Goal: Task Accomplishment & Management: Use online tool/utility

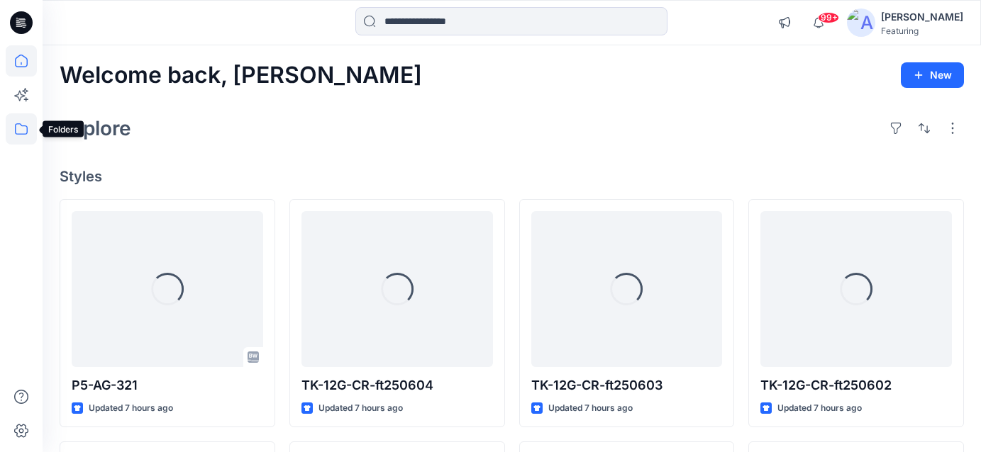
click at [25, 132] on icon at bounding box center [21, 128] width 31 height 31
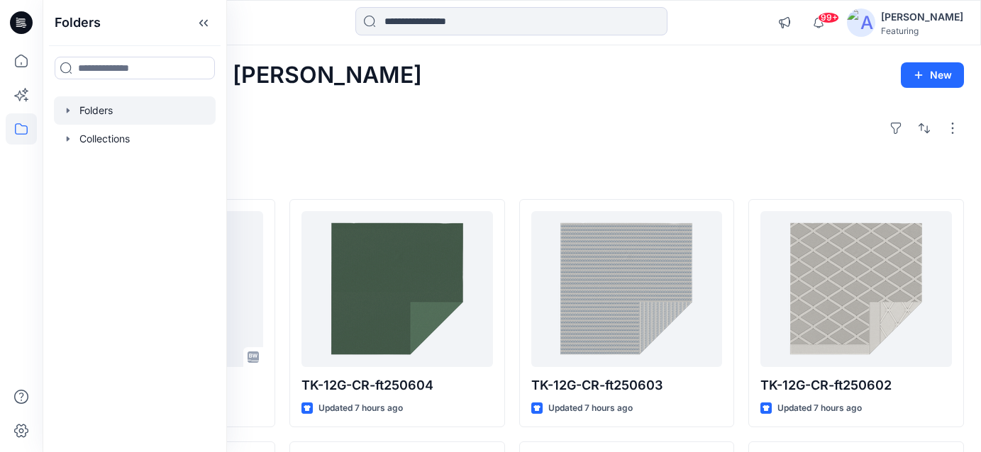
click at [113, 106] on div at bounding box center [135, 110] width 162 height 28
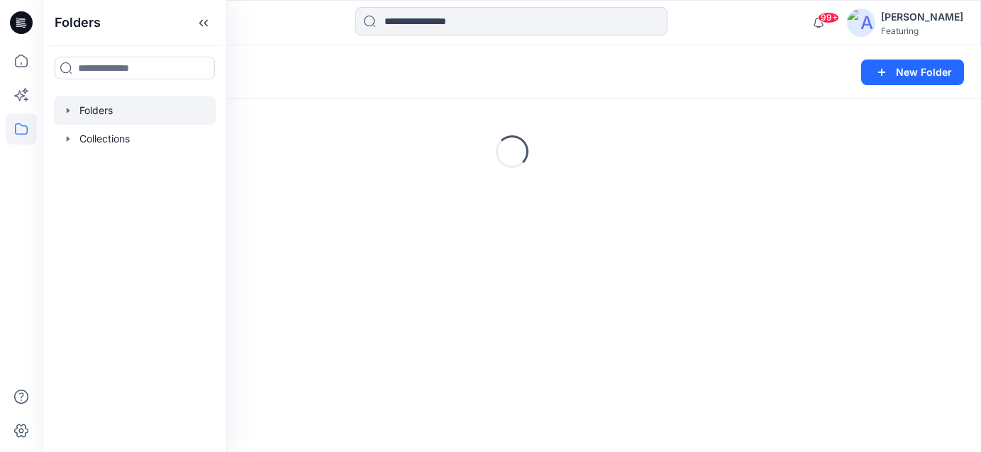
click at [297, 56] on div "Folders New Folder" at bounding box center [512, 72] width 938 height 54
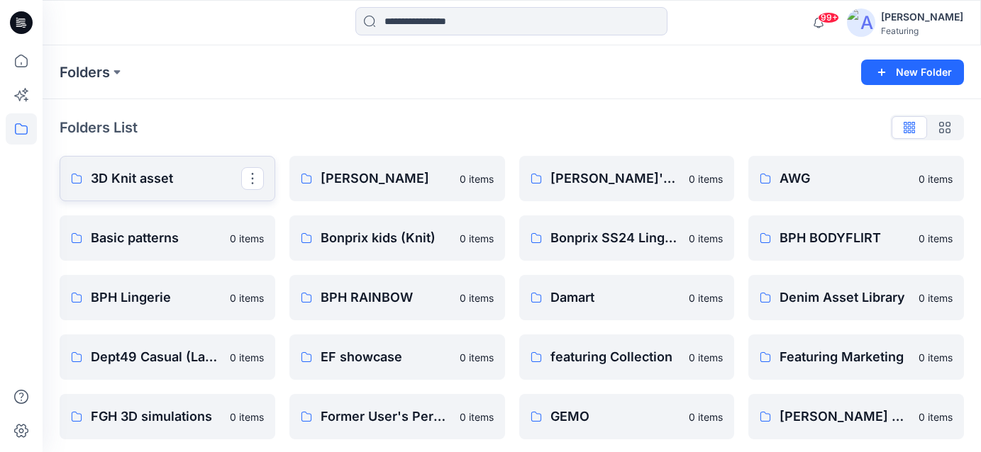
click at [152, 169] on p "3D Knit asset" at bounding box center [166, 179] width 150 height 20
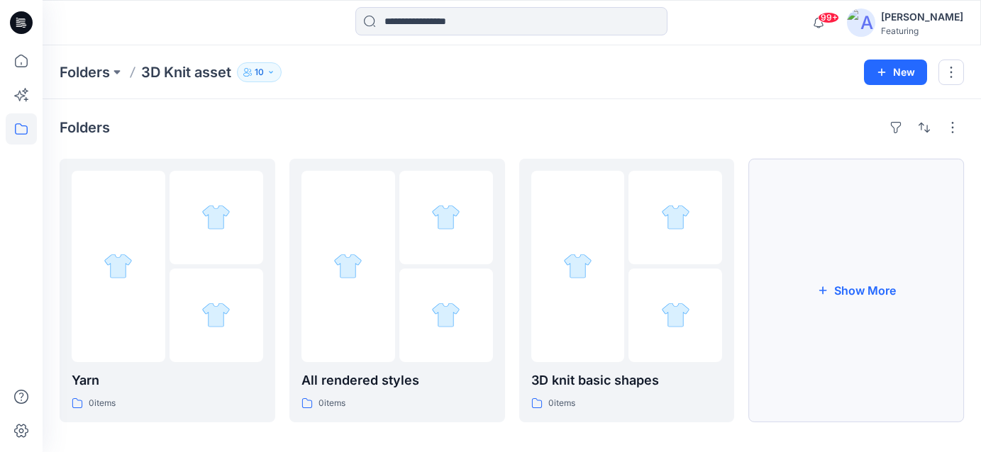
click at [827, 268] on button "Show More" at bounding box center [856, 291] width 216 height 264
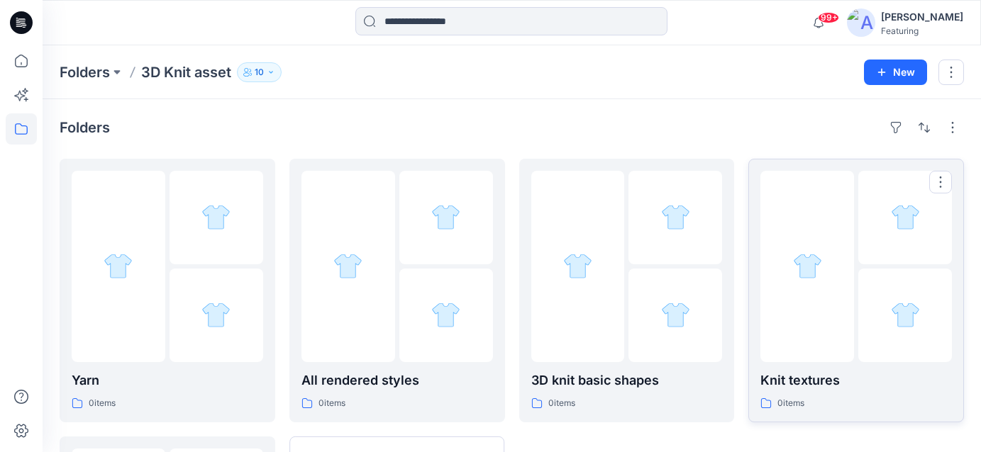
click at [812, 379] on p "Knit textures" at bounding box center [855, 381] width 191 height 20
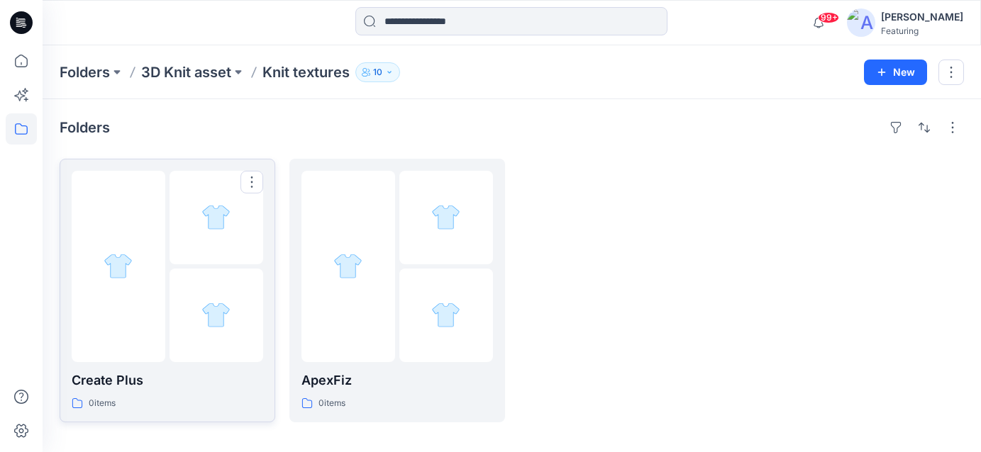
click at [179, 387] on p "Create Plus" at bounding box center [167, 381] width 191 height 20
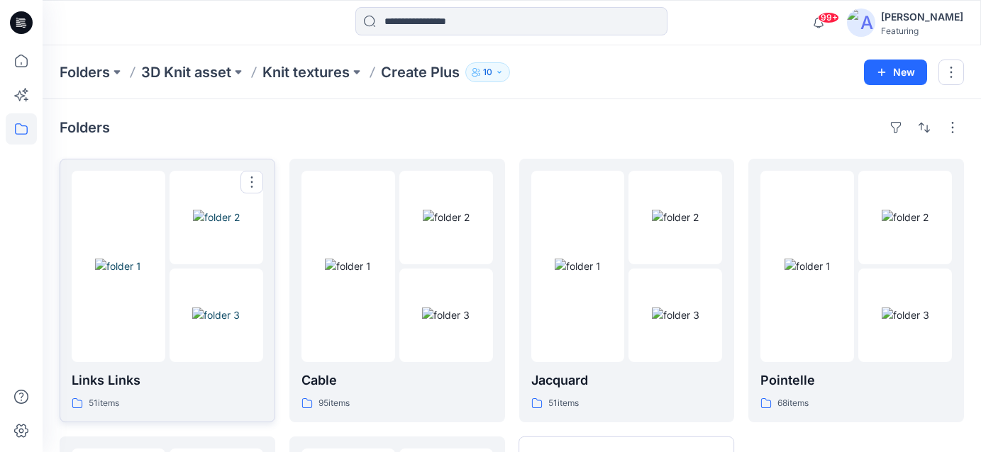
click at [155, 192] on div at bounding box center [119, 266] width 94 height 191
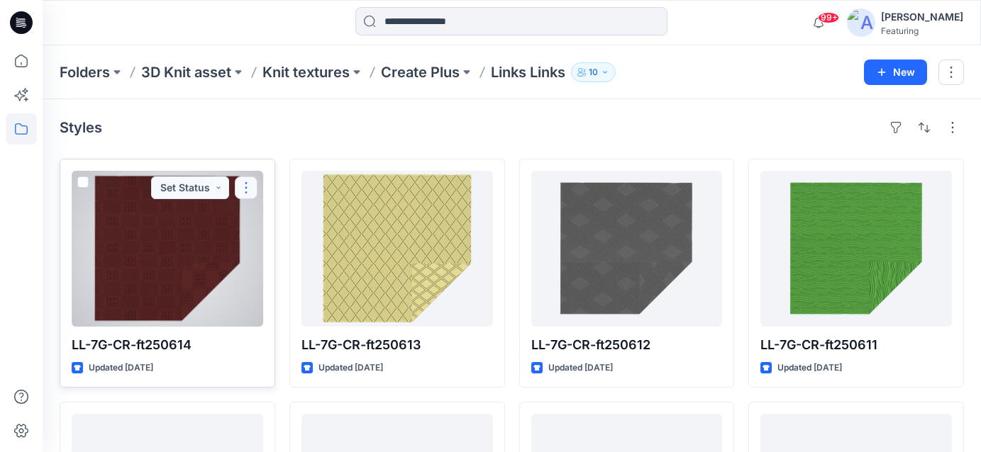
click at [248, 184] on button "button" at bounding box center [246, 188] width 23 height 23
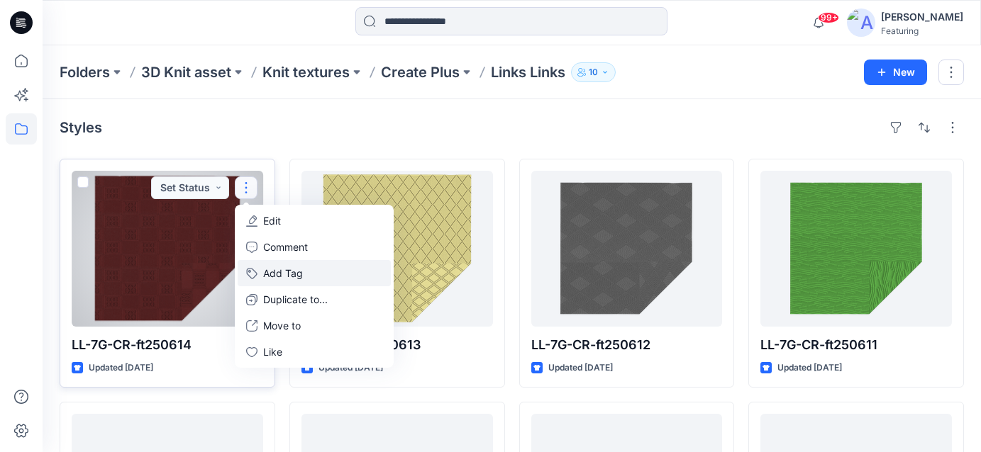
click at [299, 275] on button "Add Tag" at bounding box center [314, 273] width 153 height 26
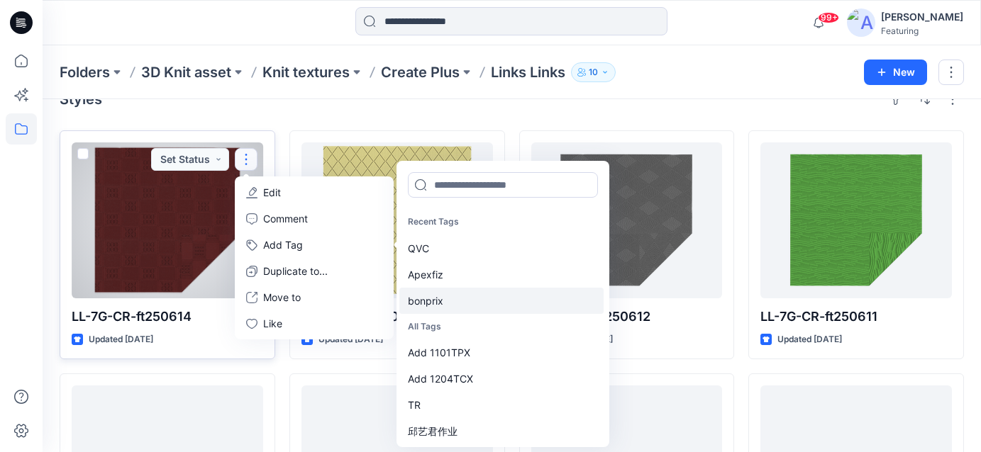
scroll to position [23, 0]
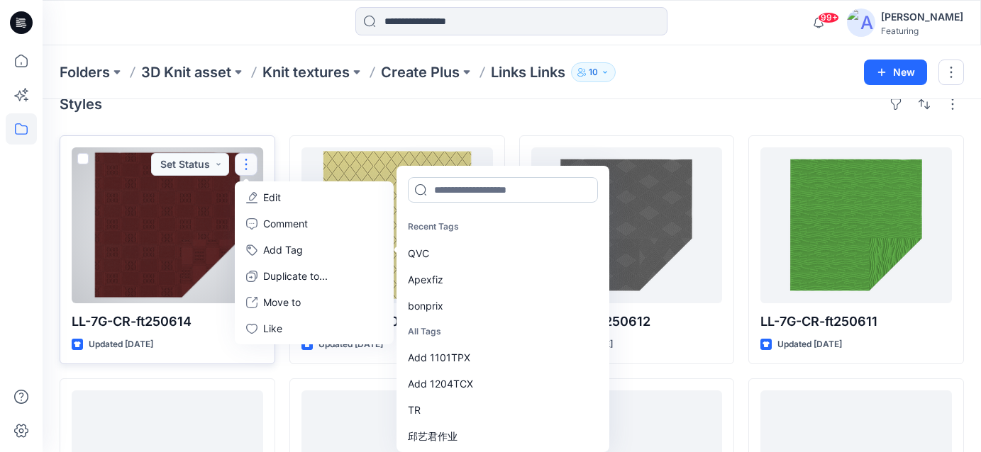
click at [450, 190] on input at bounding box center [503, 190] width 190 height 26
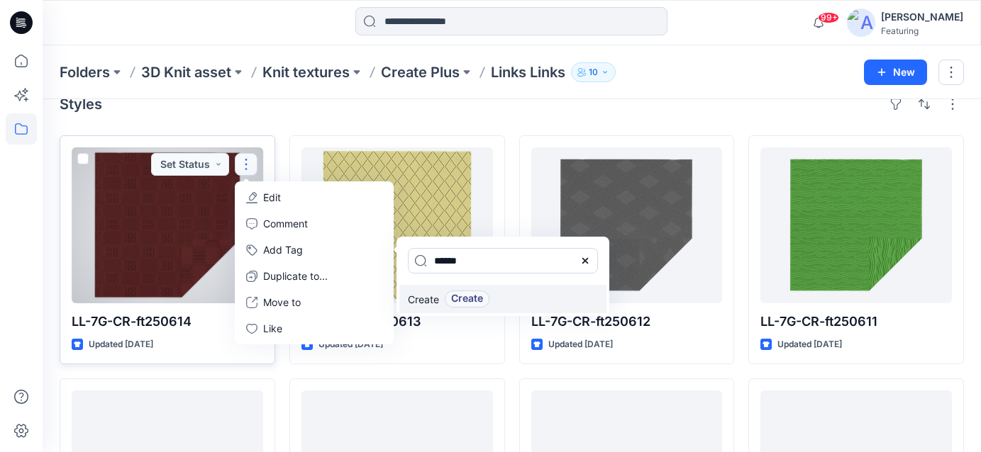
type input "******"
click at [460, 304] on span "Create" at bounding box center [467, 299] width 32 height 17
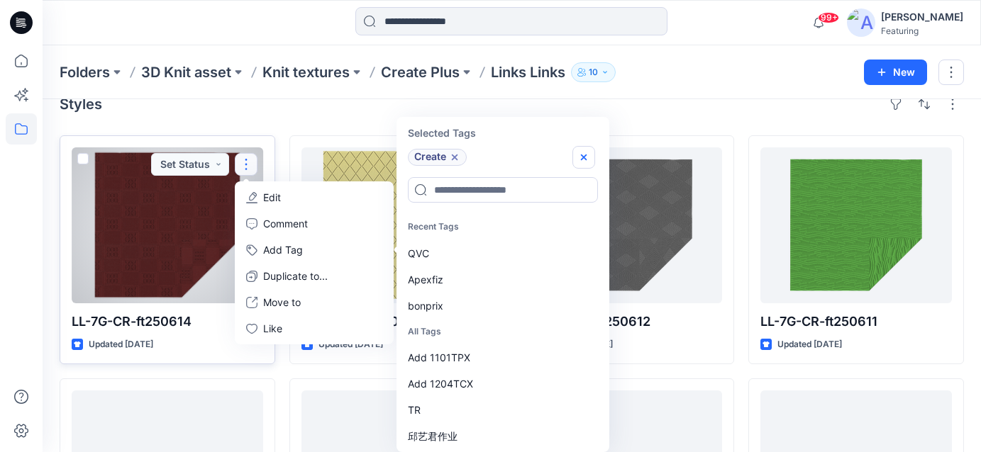
click at [584, 151] on button "button" at bounding box center [583, 157] width 23 height 23
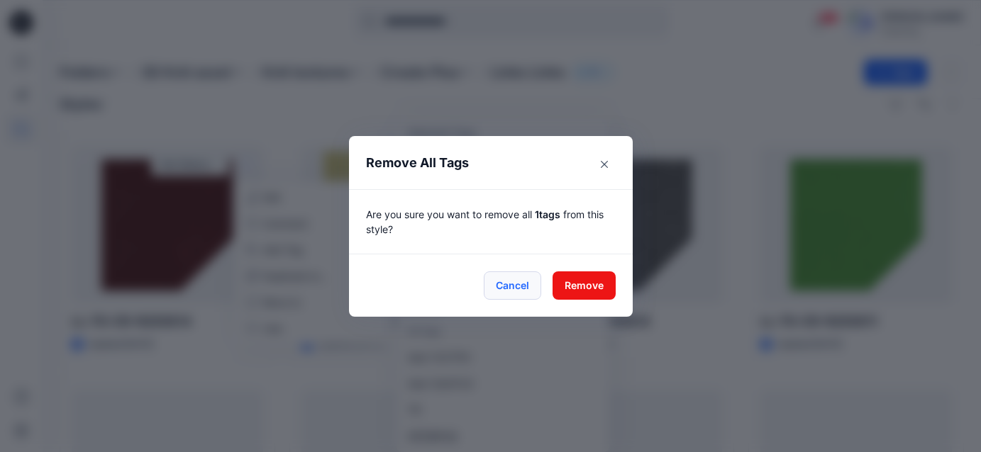
click at [523, 295] on button "Cancel" at bounding box center [512, 286] width 57 height 28
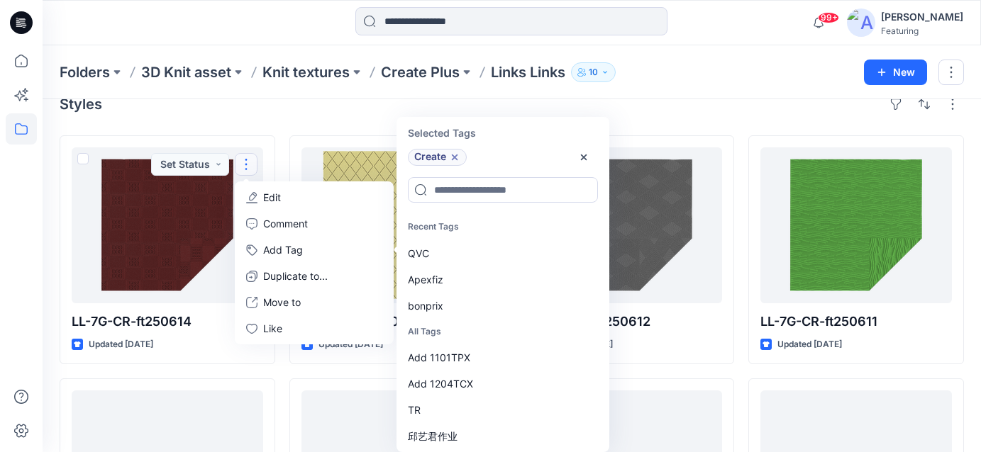
click at [316, 111] on div "Styles" at bounding box center [512, 104] width 904 height 23
